Goal: Task Accomplishment & Management: Use online tool/utility

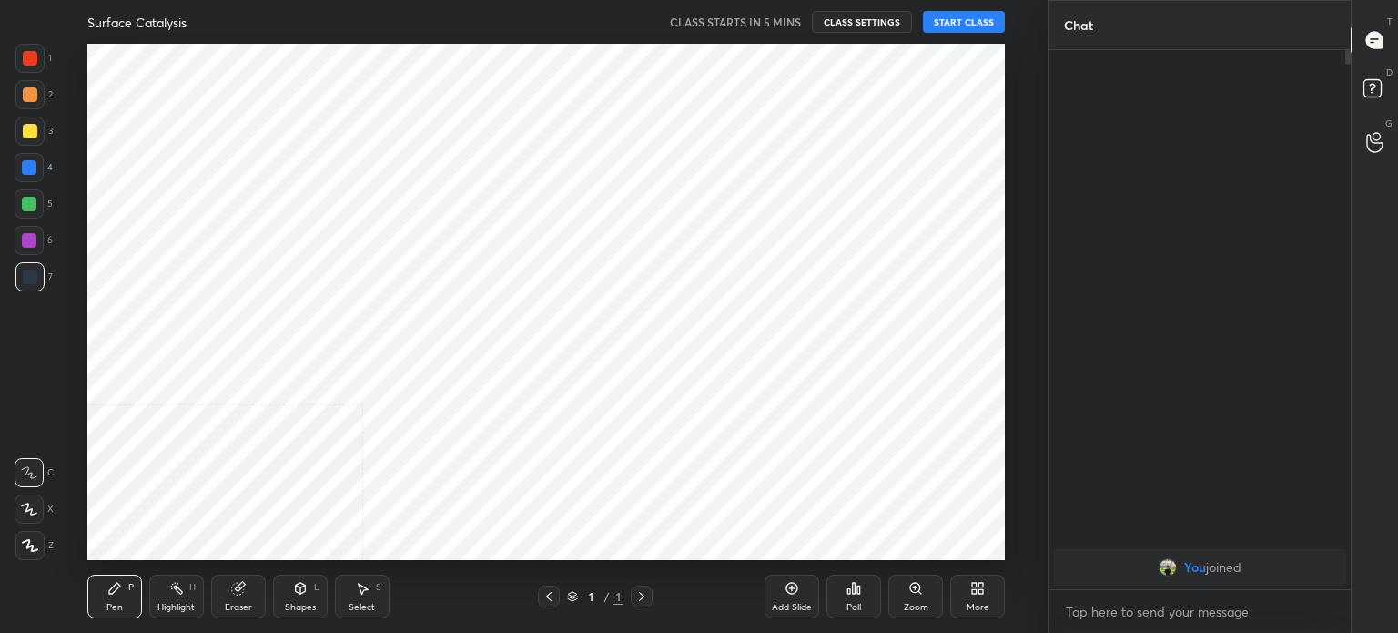
scroll to position [90518, 90059]
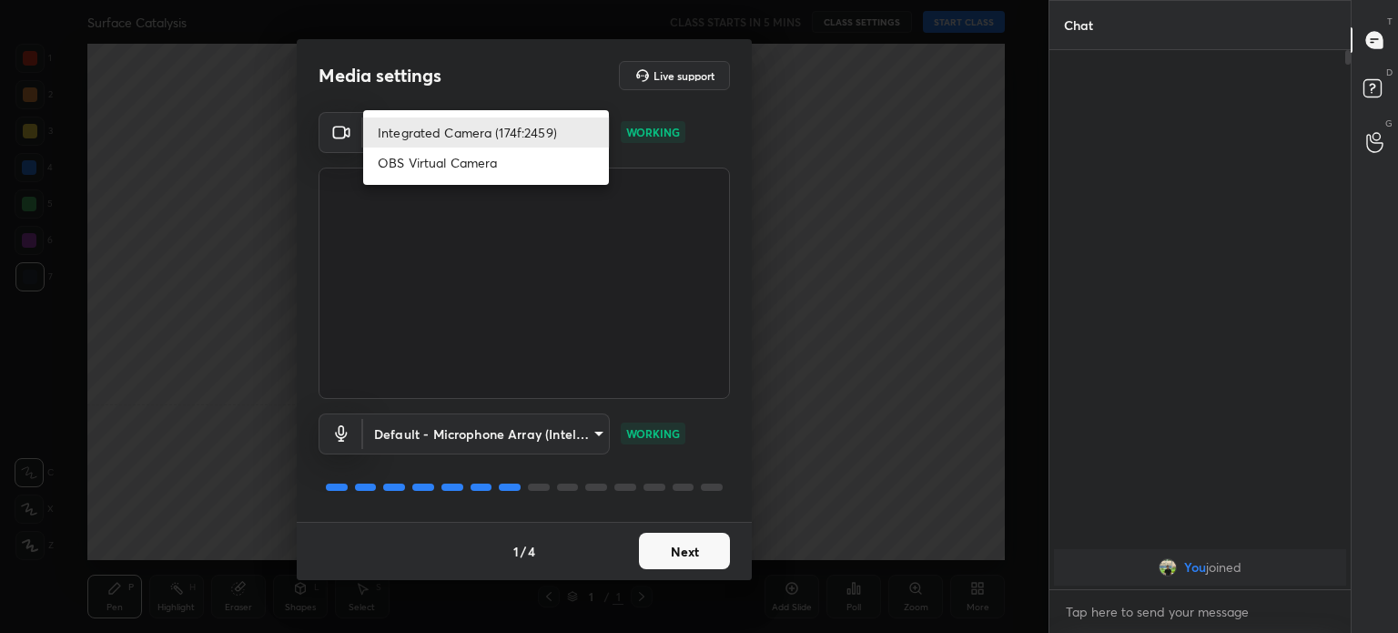
click at [493, 133] on body "1 2 3 4 5 6 7 C X Z C X Z E E Erase all H H Surface Catalysis CLASS STARTS IN 5…" at bounding box center [699, 316] width 1398 height 633
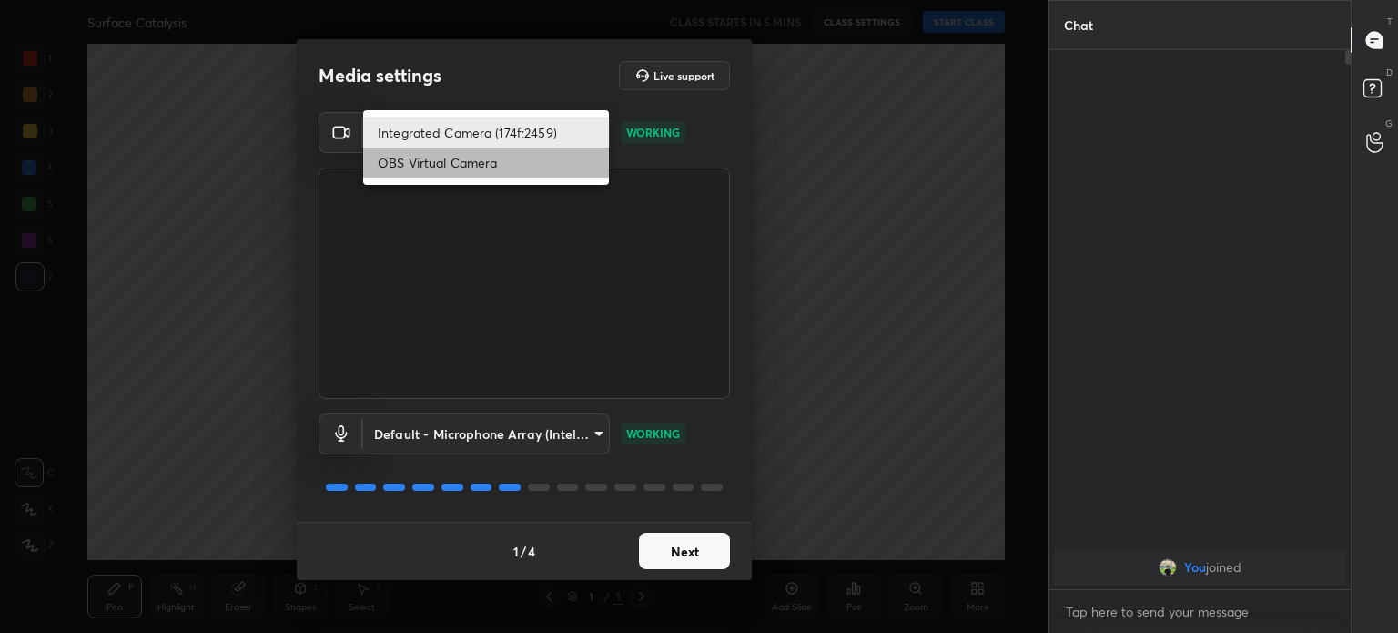
click at [478, 164] on li "OBS Virtual Camera" at bounding box center [486, 162] width 246 height 30
type input "68a8993dd87bda3d5b66c110c3b6a96e94b8352f026b6fb61be91fdecf3cec3e"
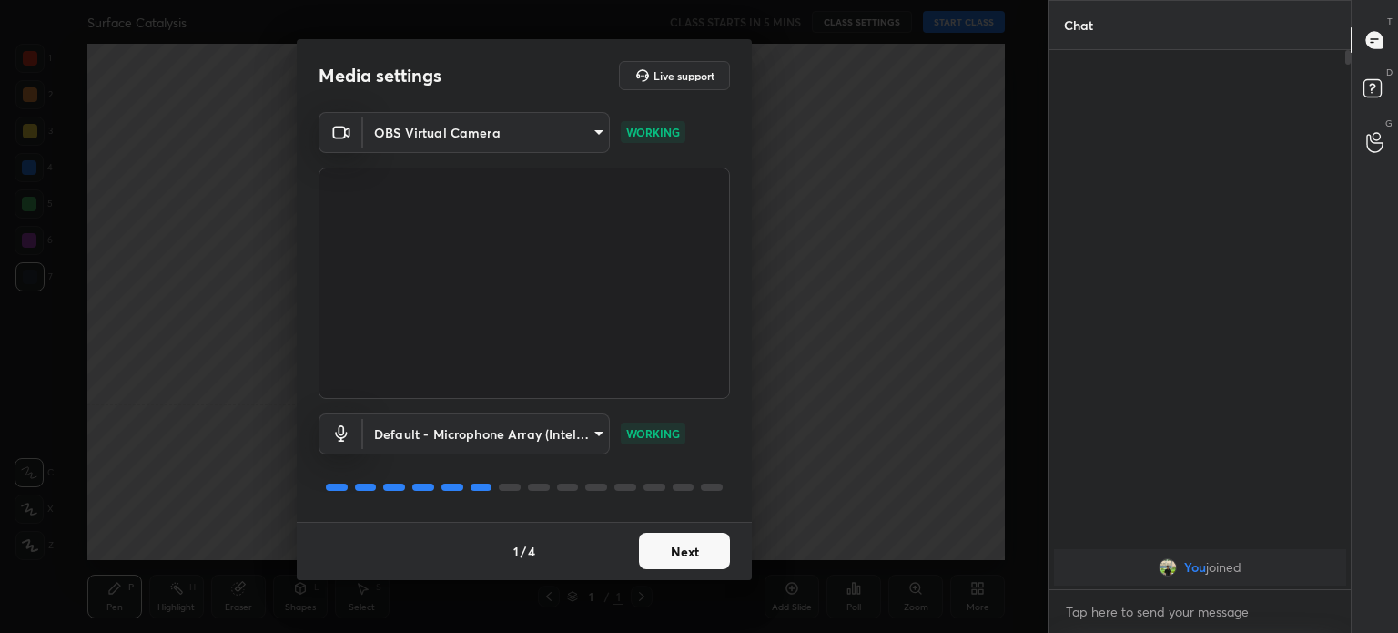
click at [700, 543] on button "Next" at bounding box center [684, 551] width 91 height 36
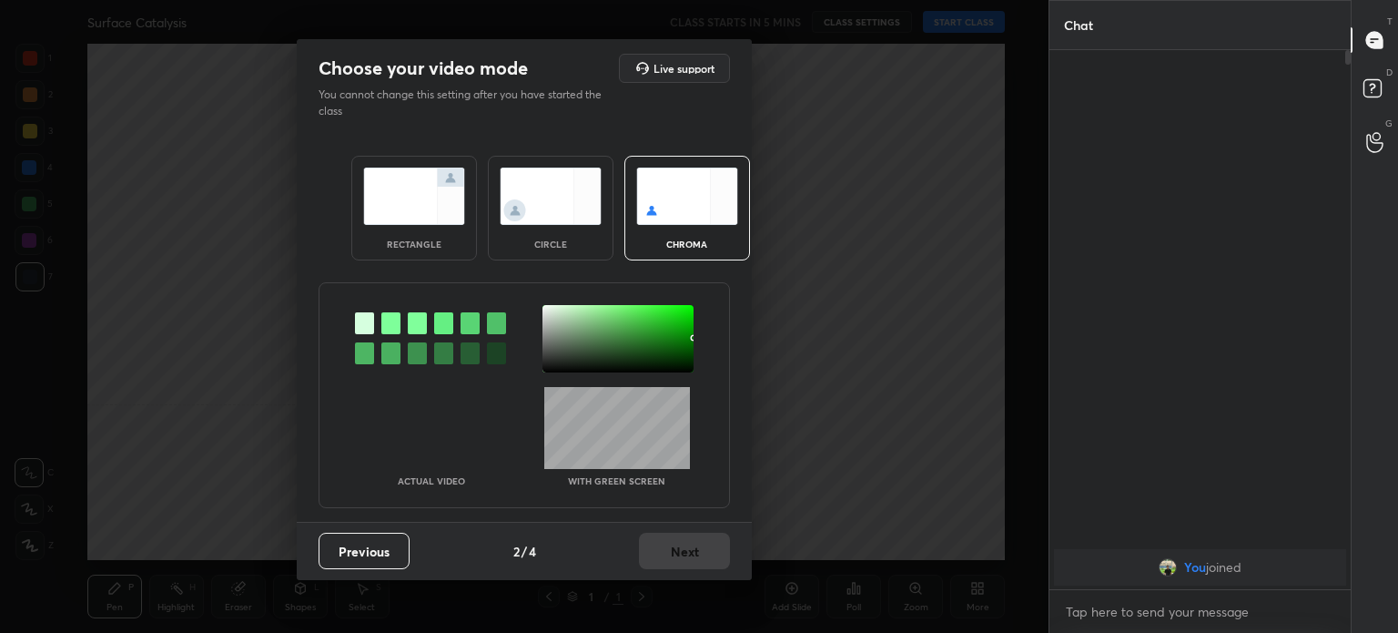
click at [700, 543] on div "Previous 2 / 4 Next" at bounding box center [524, 551] width 455 height 58
click at [580, 223] on img at bounding box center [551, 196] width 102 height 57
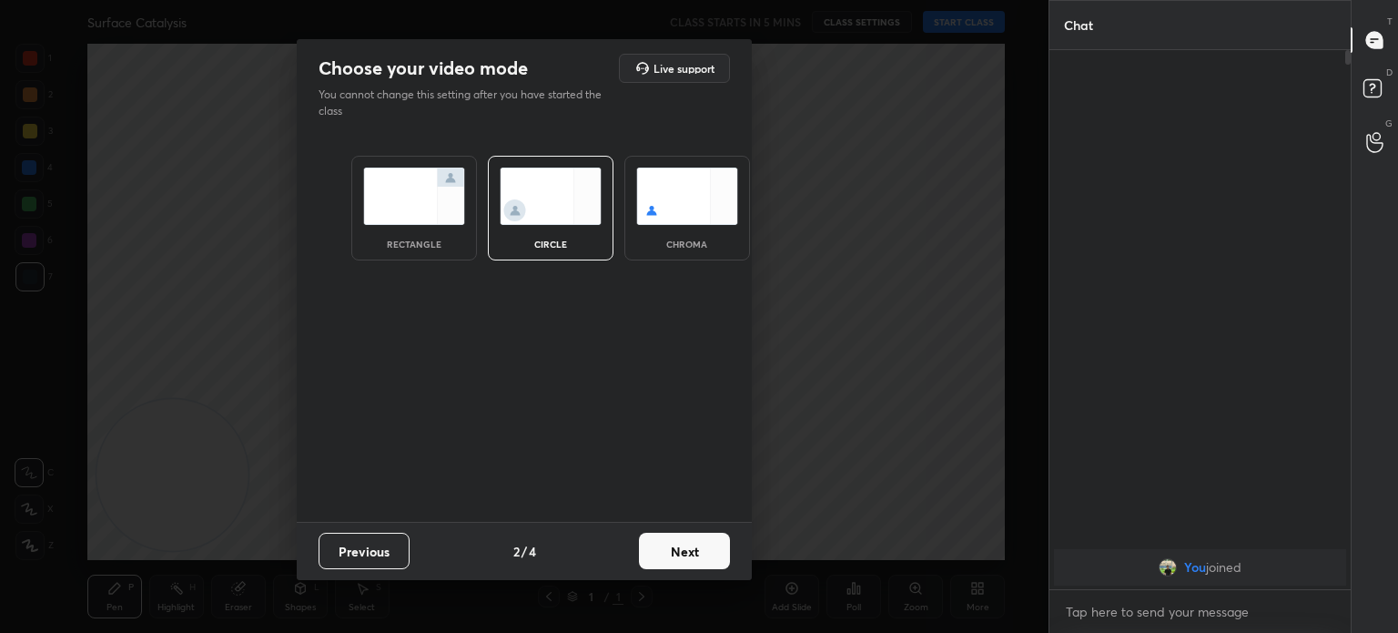
drag, startPoint x: 580, startPoint y: 223, endPoint x: 761, endPoint y: 675, distance: 487.4
click at [761, 0] on html "1 2 3 4 5 6 7 C X Z C X Z E E Erase all H H Surface Catalysis CLASS STARTS IN 5…" at bounding box center [699, 0] width 1398 height 0
click at [705, 556] on button "Next" at bounding box center [684, 551] width 91 height 36
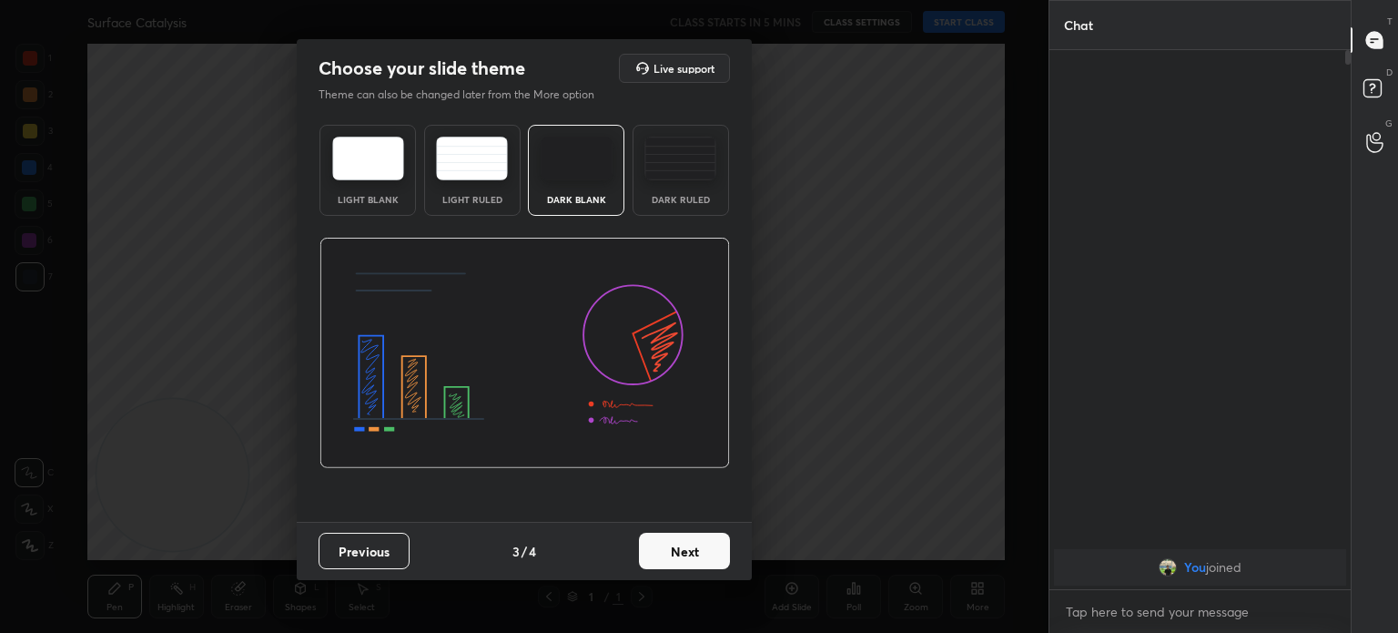
click at [705, 556] on button "Next" at bounding box center [684, 551] width 91 height 36
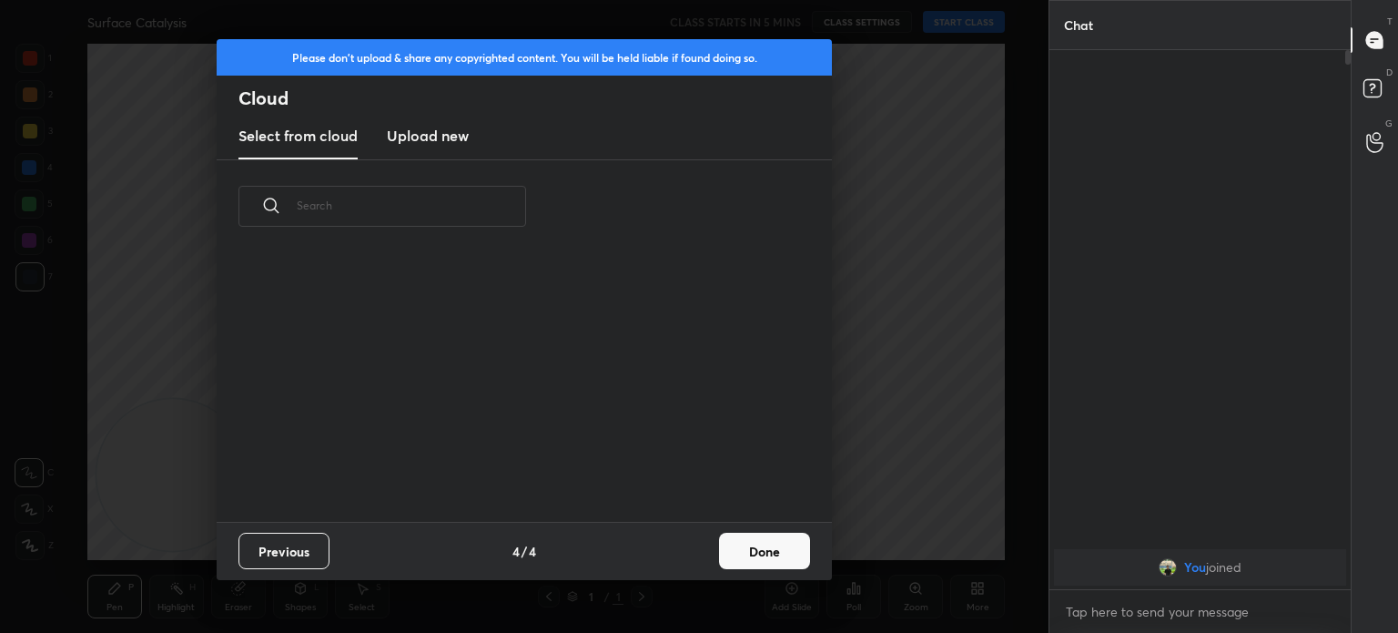
click at [705, 556] on div "Previous 4 / 4 Done" at bounding box center [524, 551] width 615 height 58
click at [772, 554] on button "Done" at bounding box center [764, 551] width 91 height 36
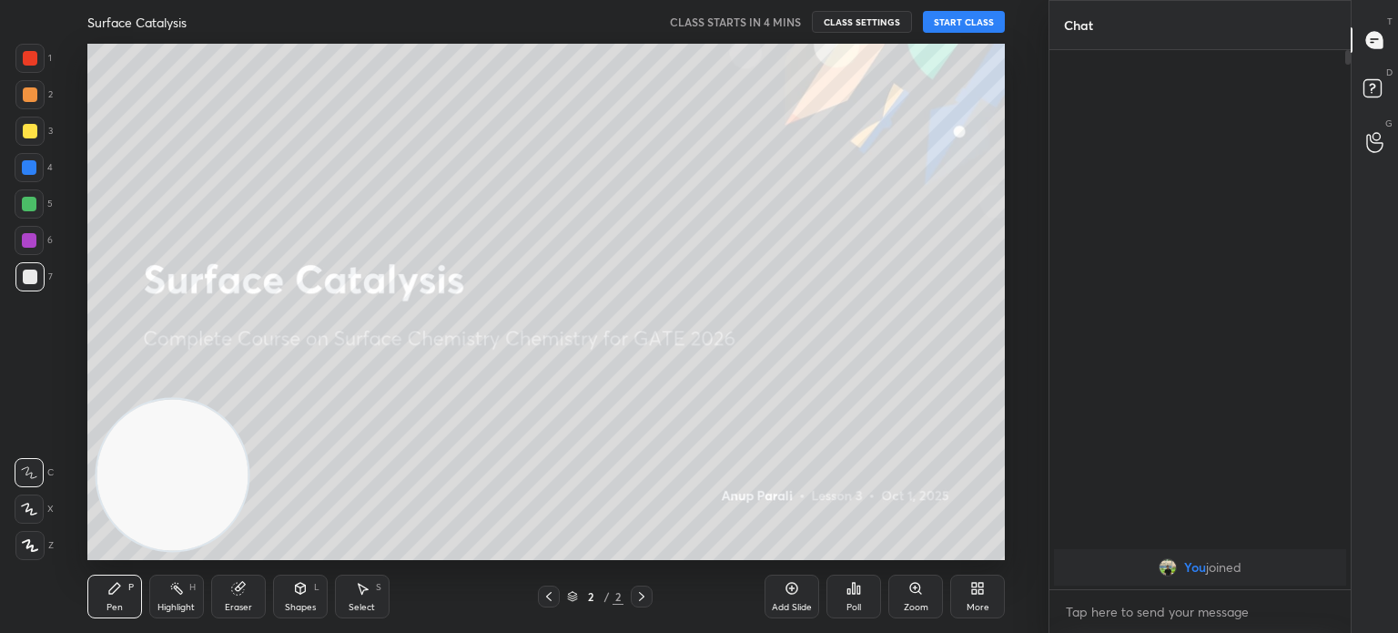
click at [977, 27] on button "START CLASS" at bounding box center [964, 22] width 82 height 22
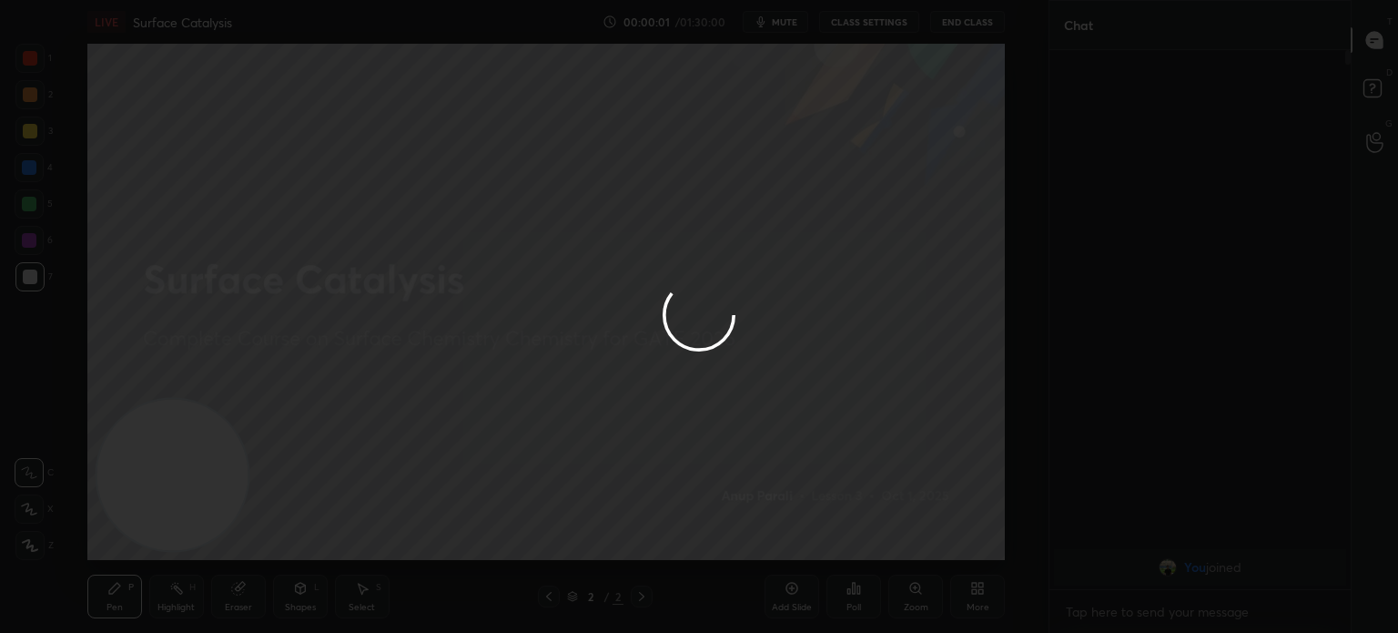
click at [977, 27] on div at bounding box center [699, 316] width 1398 height 633
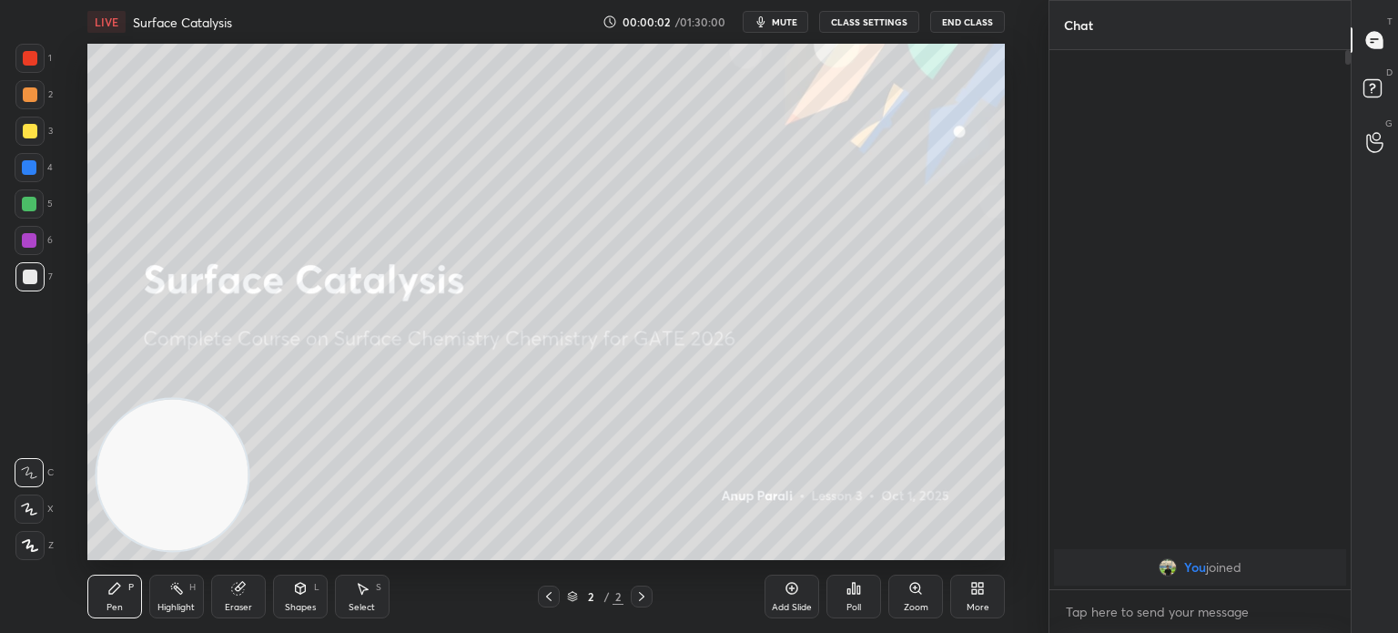
click at [977, 27] on button "End Class" at bounding box center [967, 22] width 75 height 22
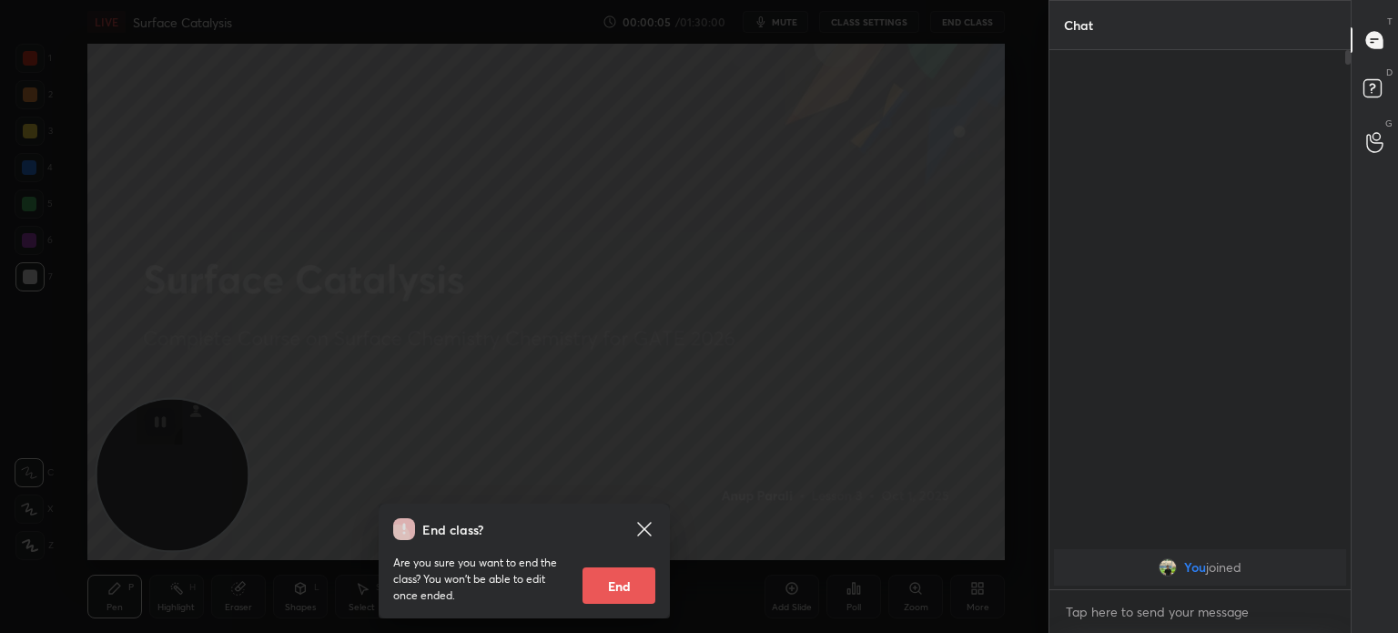
click at [645, 598] on button "End" at bounding box center [619, 585] width 73 height 36
type textarea "x"
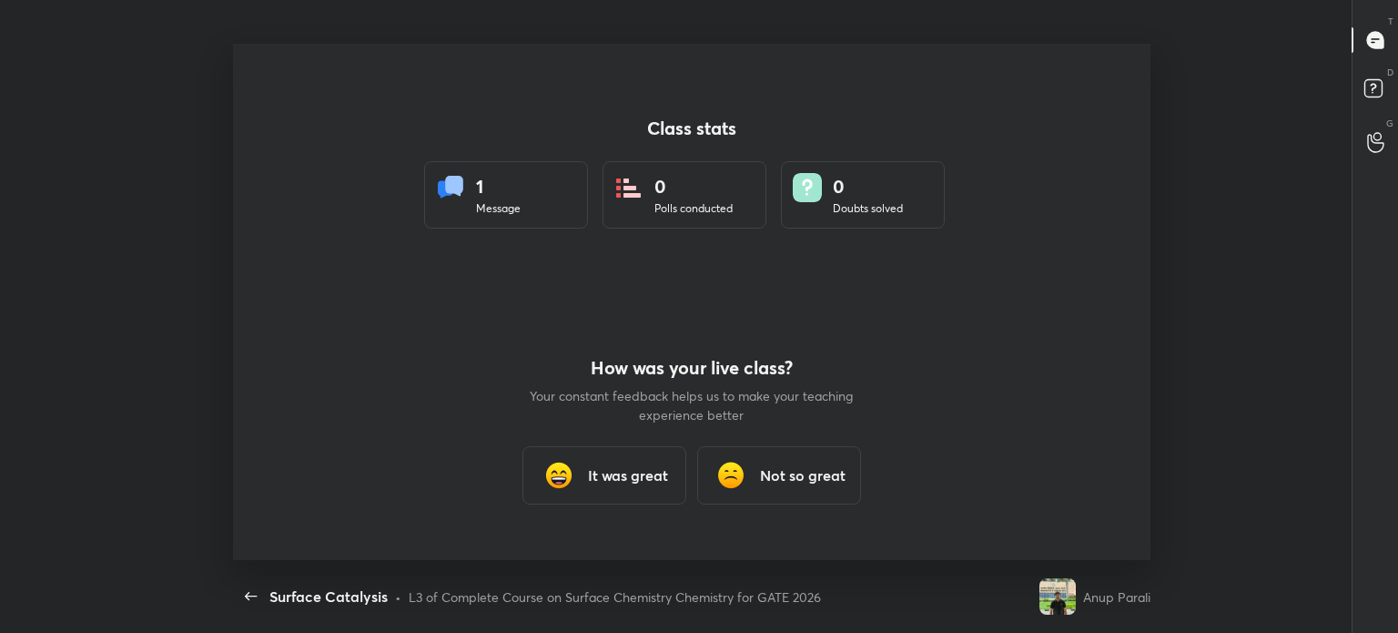
scroll to position [516, 1384]
